Goal: Information Seeking & Learning: Check status

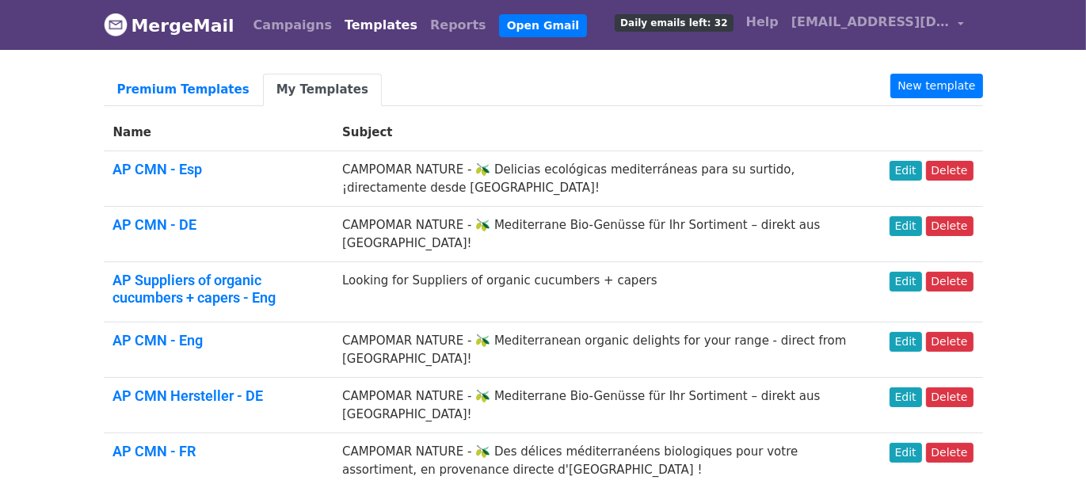
click at [264, 28] on link "Campaigns" at bounding box center [292, 26] width 91 height 32
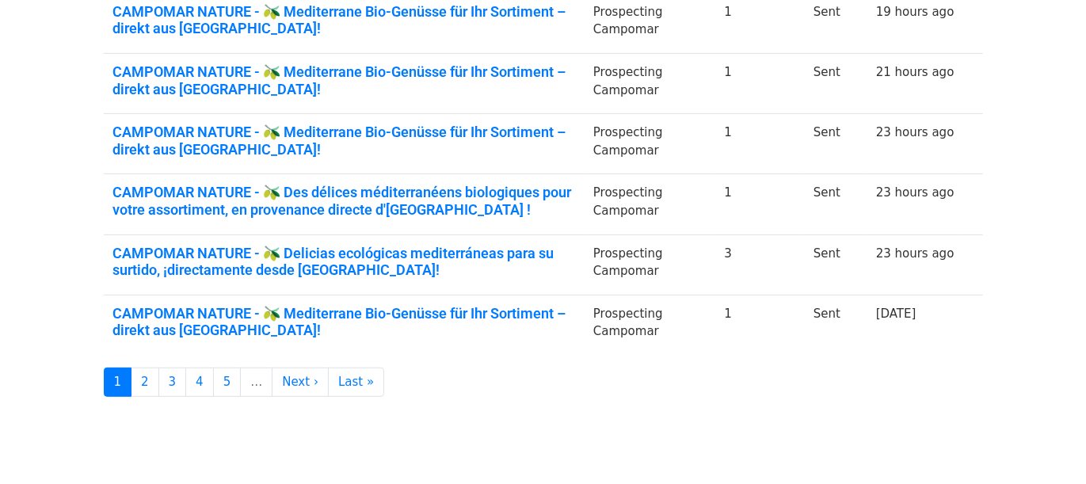
scroll to position [574, 0]
click at [135, 382] on link "2" at bounding box center [145, 381] width 29 height 29
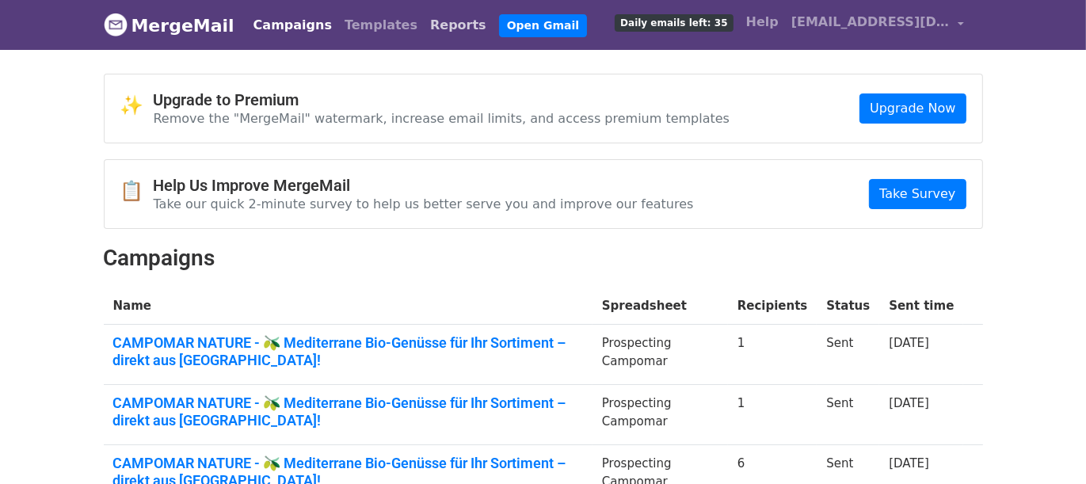
drag, startPoint x: 414, startPoint y: 30, endPoint x: 363, endPoint y: 126, distance: 108.4
click at [424, 30] on link "Reports" at bounding box center [458, 26] width 69 height 32
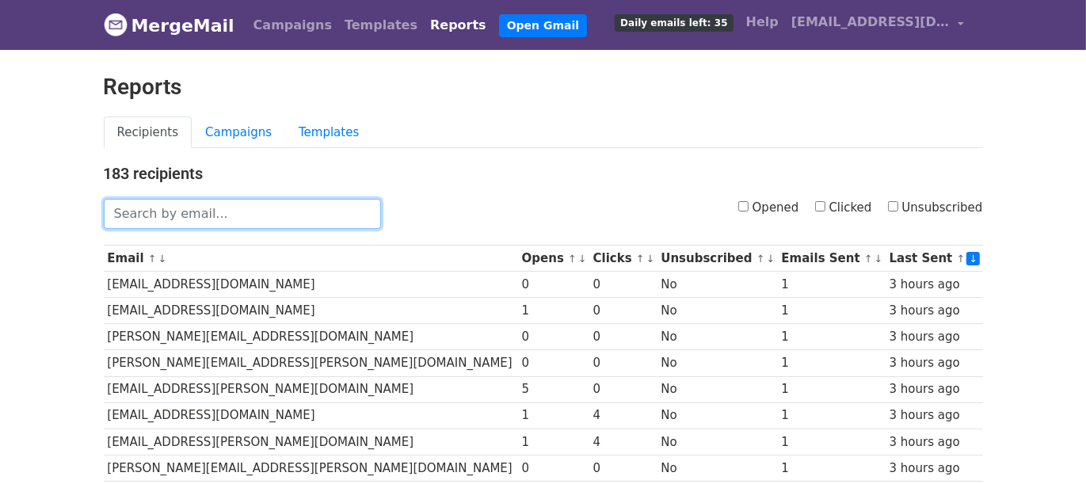
click at [293, 216] on input "text" at bounding box center [242, 214] width 277 height 30
paste input "claudia.bardera@transgourmet.es"
type input "claudia.bardera@transgourmet.es"
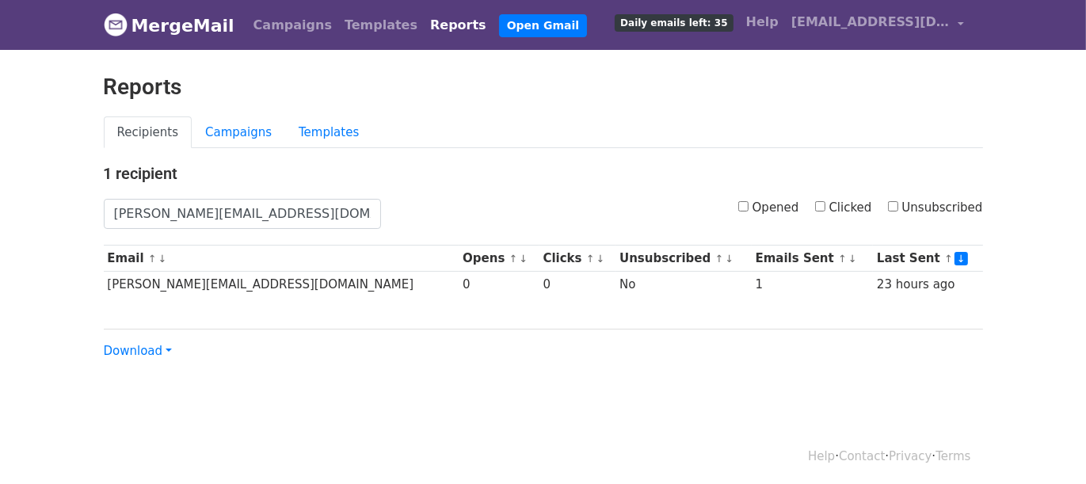
click at [1043, 75] on body "MergeMail Campaigns Templates Reports Open Gmail Daily emails left: 35 Help cam…" at bounding box center [543, 212] width 1086 height 424
click at [356, 212] on input "claudia.bardera@transgourmet.es" at bounding box center [242, 214] width 277 height 30
paste input "xantal.puignou"
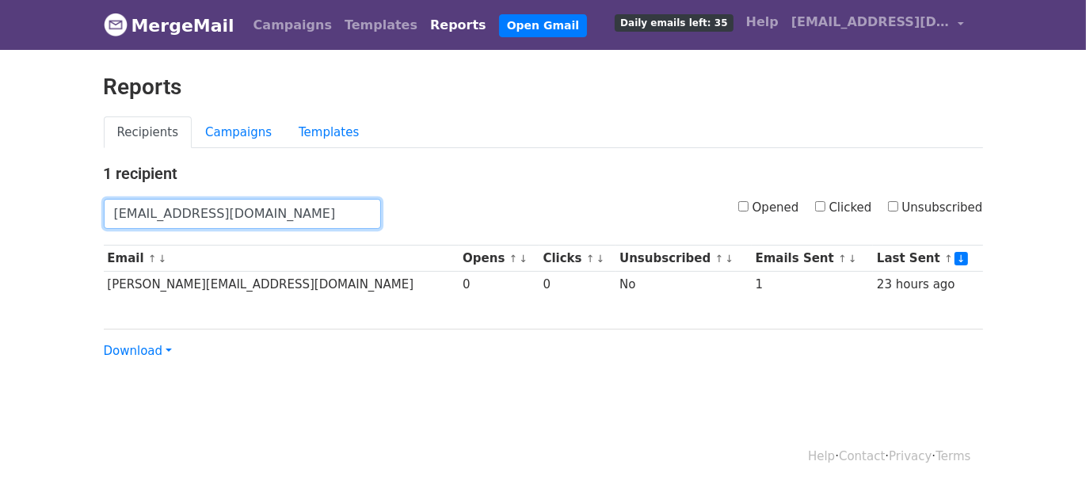
type input "xantal.puignou@transgourmet.es"
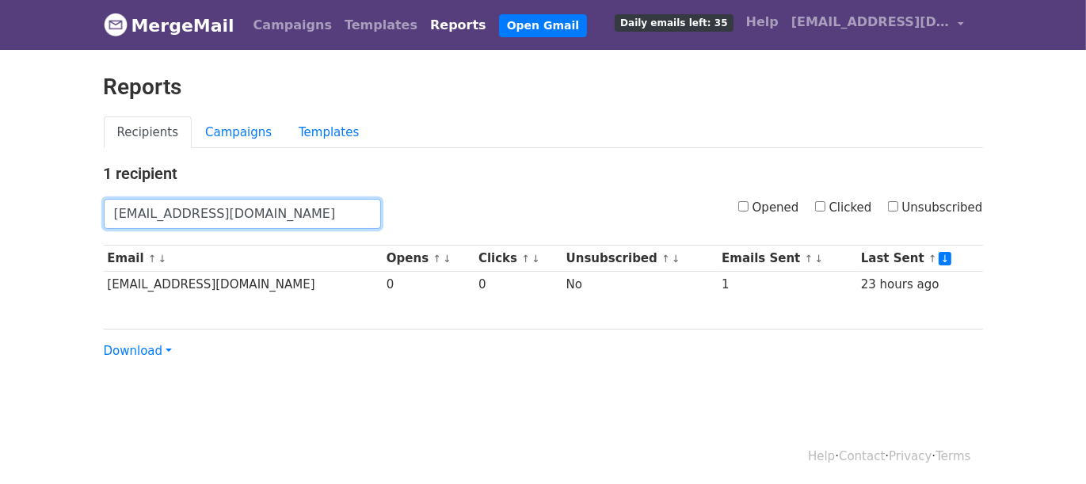
click at [319, 219] on input "[EMAIL_ADDRESS][DOMAIN_NAME]" at bounding box center [242, 214] width 277 height 30
click at [319, 218] on input "[EMAIL_ADDRESS][DOMAIN_NAME]" at bounding box center [242, 214] width 277 height 30
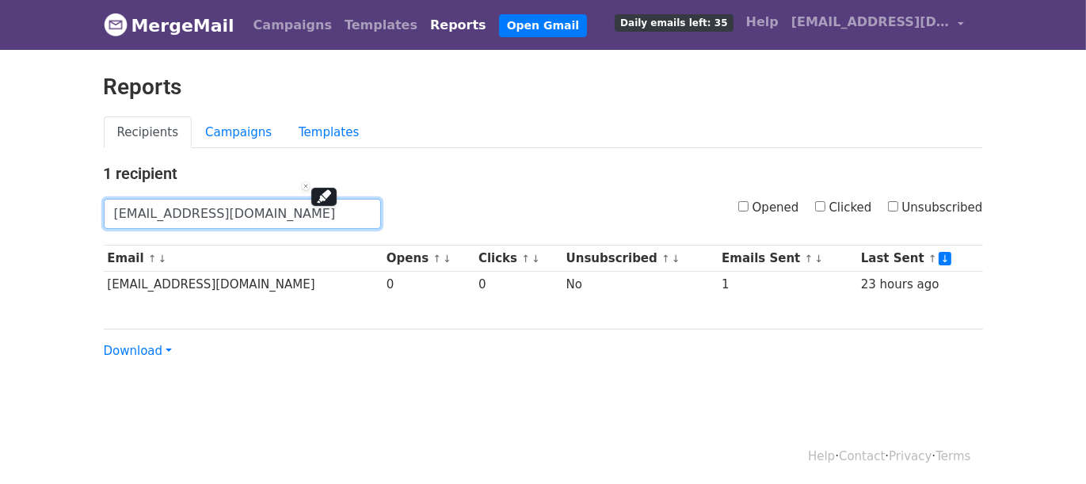
paste input "adan.gifre"
type input "adan.gifre@transgourmet.es"
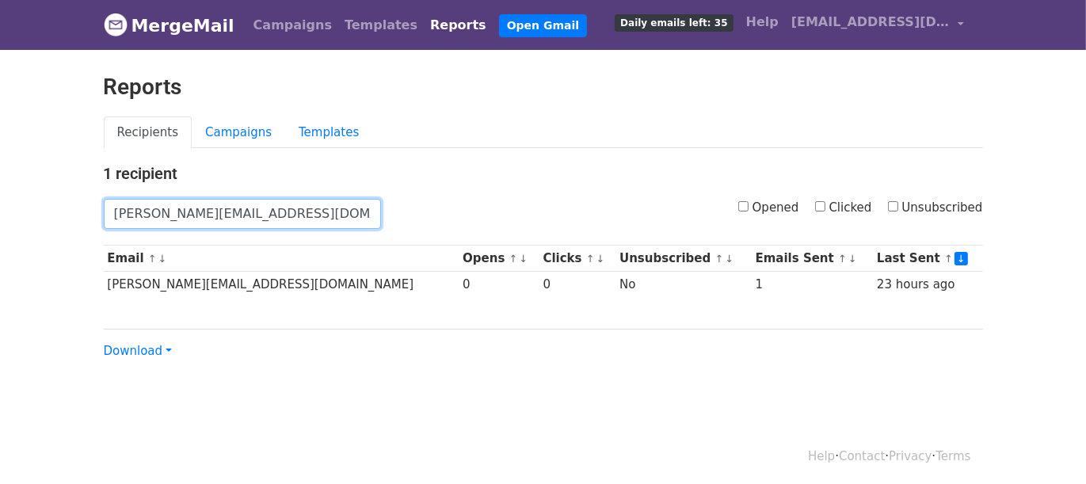
click at [328, 217] on input "[PERSON_NAME][EMAIL_ADDRESS][DOMAIN_NAME]" at bounding box center [242, 214] width 277 height 30
paste input "[PERSON_NAME][EMAIL_ADDRESS][DOMAIN_NAME]"
type input "[PERSON_NAME][EMAIL_ADDRESS][DOMAIN_NAME]"
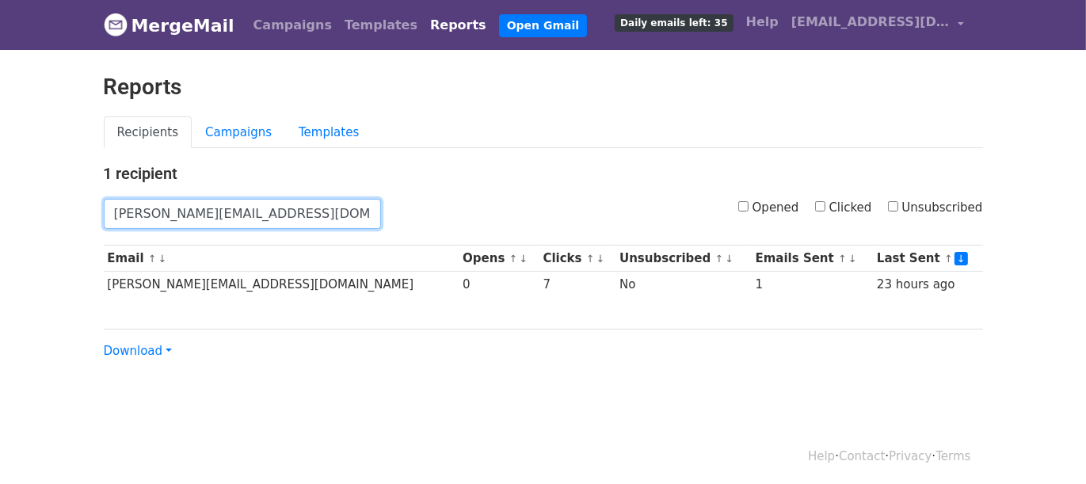
click at [197, 214] on input "[PERSON_NAME][EMAIL_ADDRESS][DOMAIN_NAME]" at bounding box center [242, 214] width 277 height 30
paste input "[PERSON_NAME][EMAIL_ADDRESS][DOMAIN_NAME]"
type input "[PERSON_NAME][EMAIL_ADDRESS][DOMAIN_NAME]"
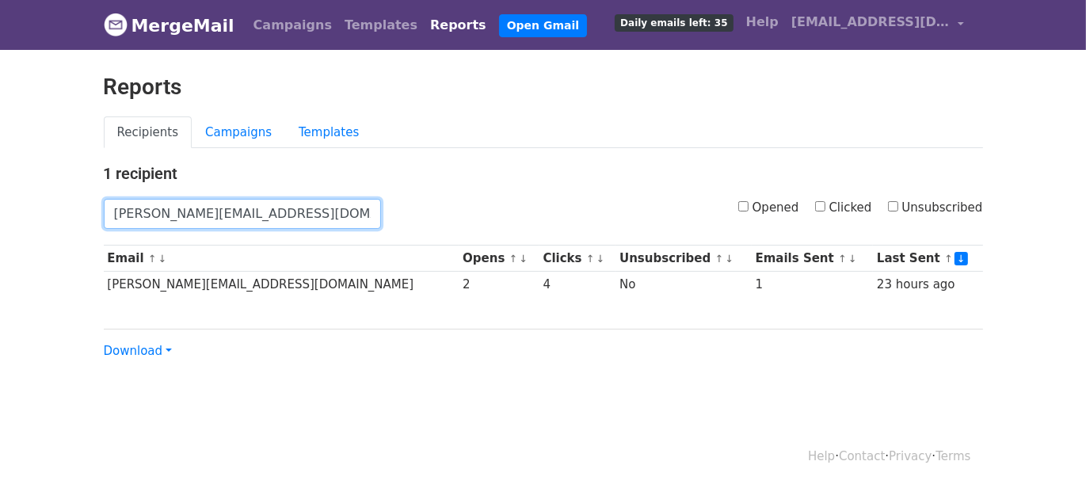
click at [173, 212] on input "luciano.scaligeri@transgourmet.de" at bounding box center [242, 214] width 277 height 30
paste input "trockensortiment@biocompany"
type input "trockensortiment@biocompany.de"
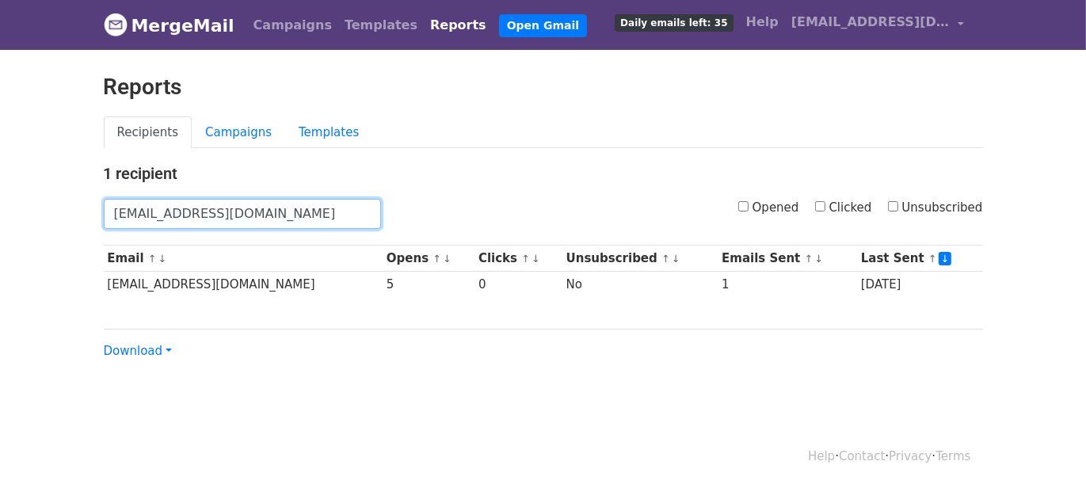
click at [185, 212] on input "[EMAIL_ADDRESS][DOMAIN_NAME]" at bounding box center [242, 214] width 277 height 30
paste input "-einkauf@naturkost-erfurt"
type input "[EMAIL_ADDRESS][DOMAIN_NAME]"
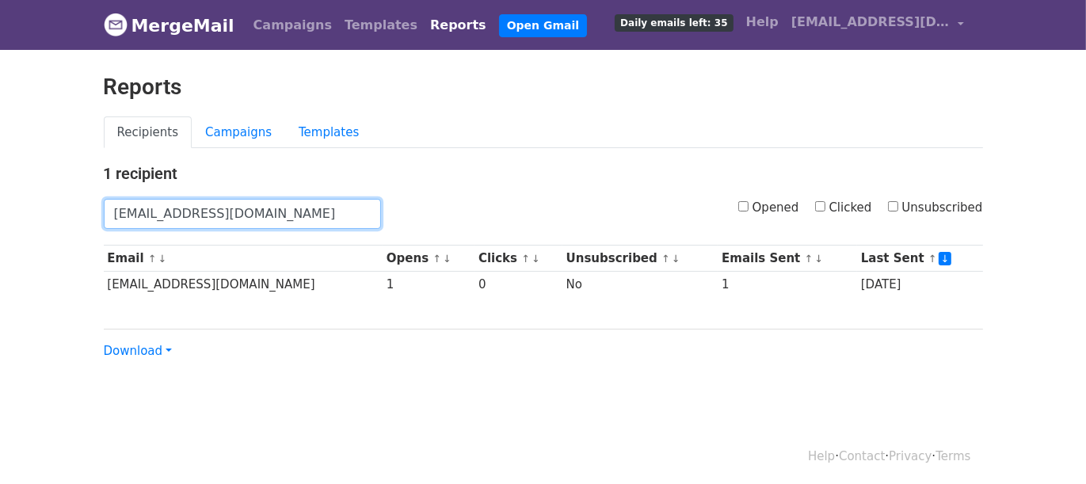
click at [176, 215] on input "[EMAIL_ADDRESS][DOMAIN_NAME]" at bounding box center [242, 214] width 277 height 30
paste input "[EMAIL_ADDRESS][DOMAIN_NAME]"
type input "[EMAIL_ADDRESS][DOMAIN_NAME]"
